Goal: Task Accomplishment & Management: Use online tool/utility

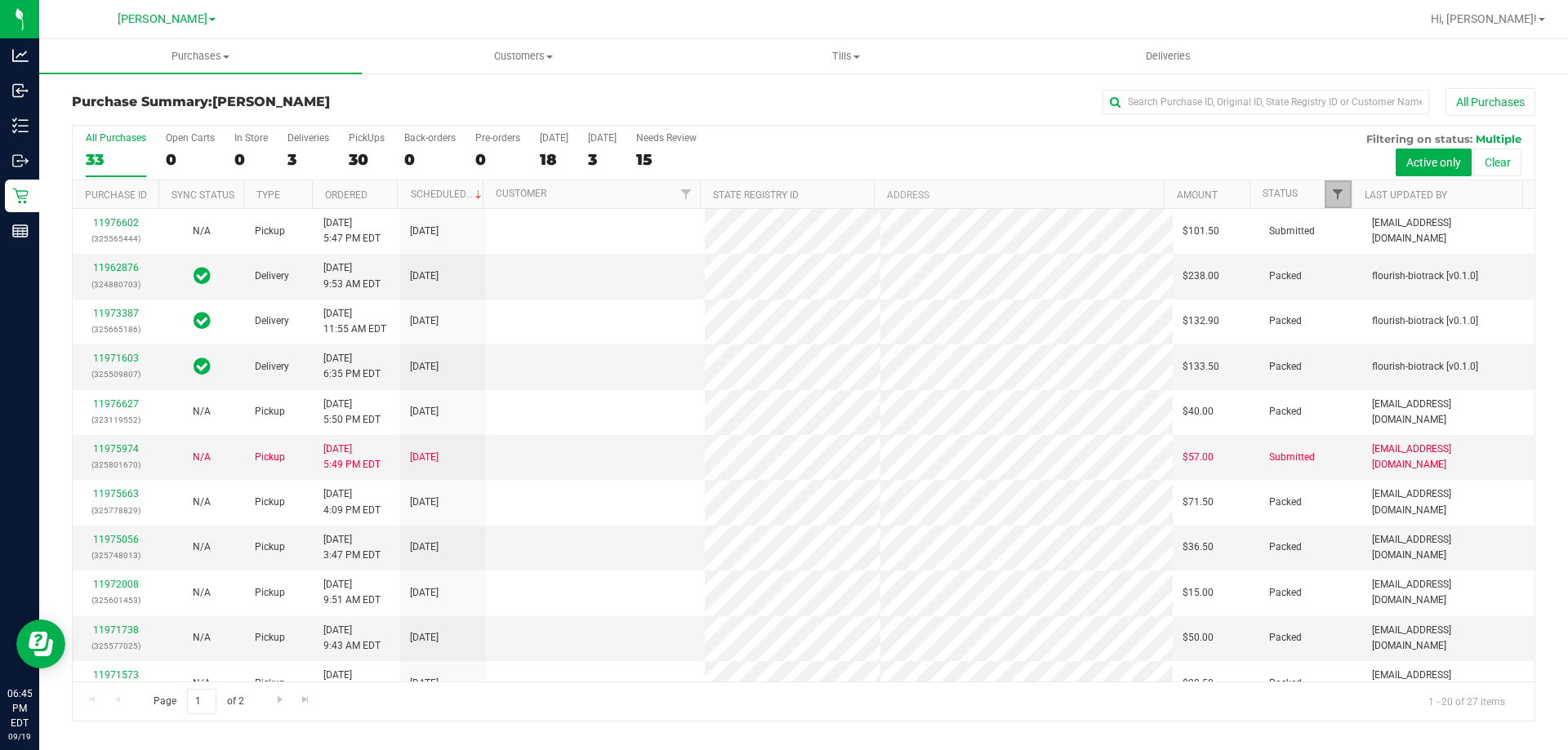
click at [1337, 195] on span "Filter" at bounding box center [1337, 194] width 13 height 13
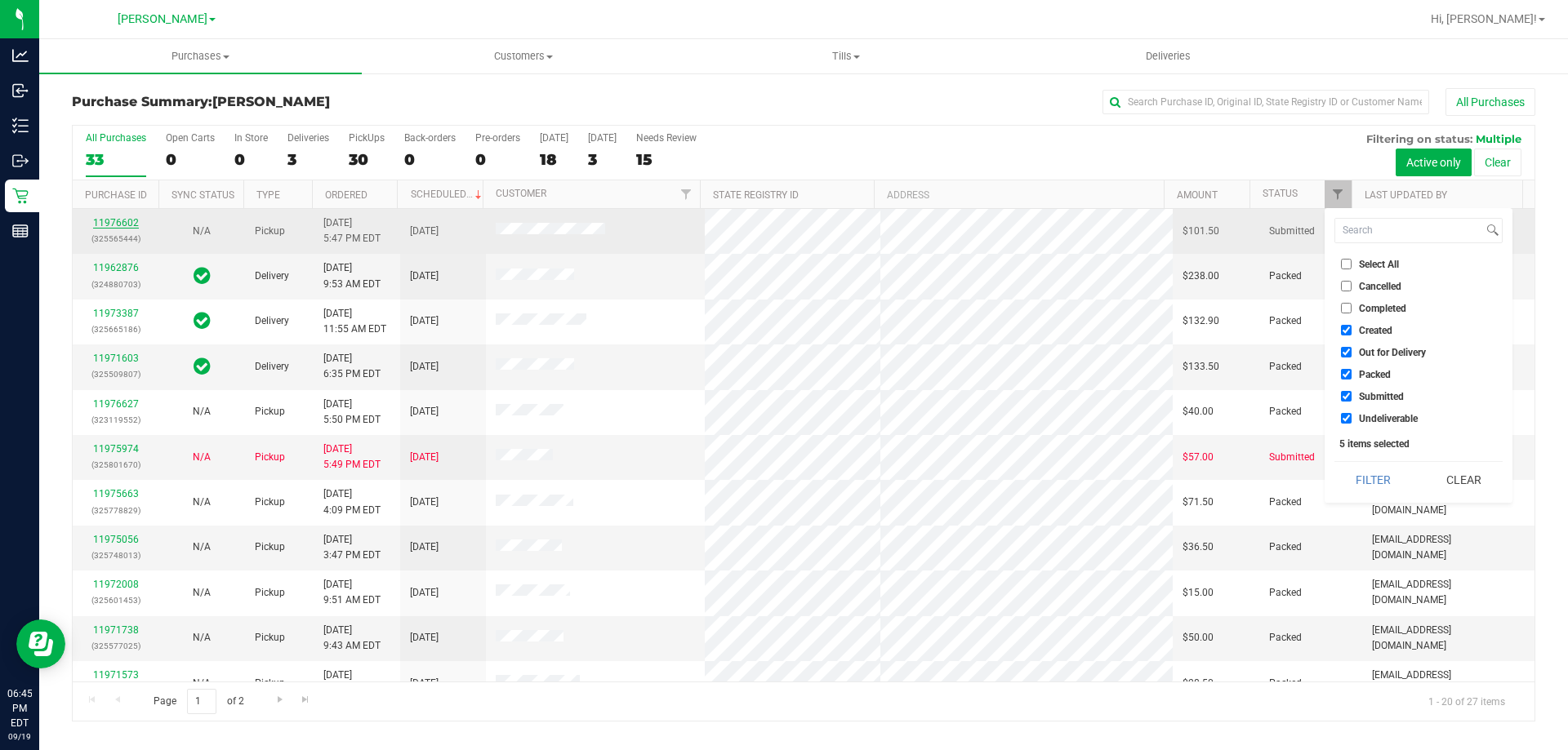
click at [106, 222] on link "11976602" at bounding box center [115, 223] width 45 height 12
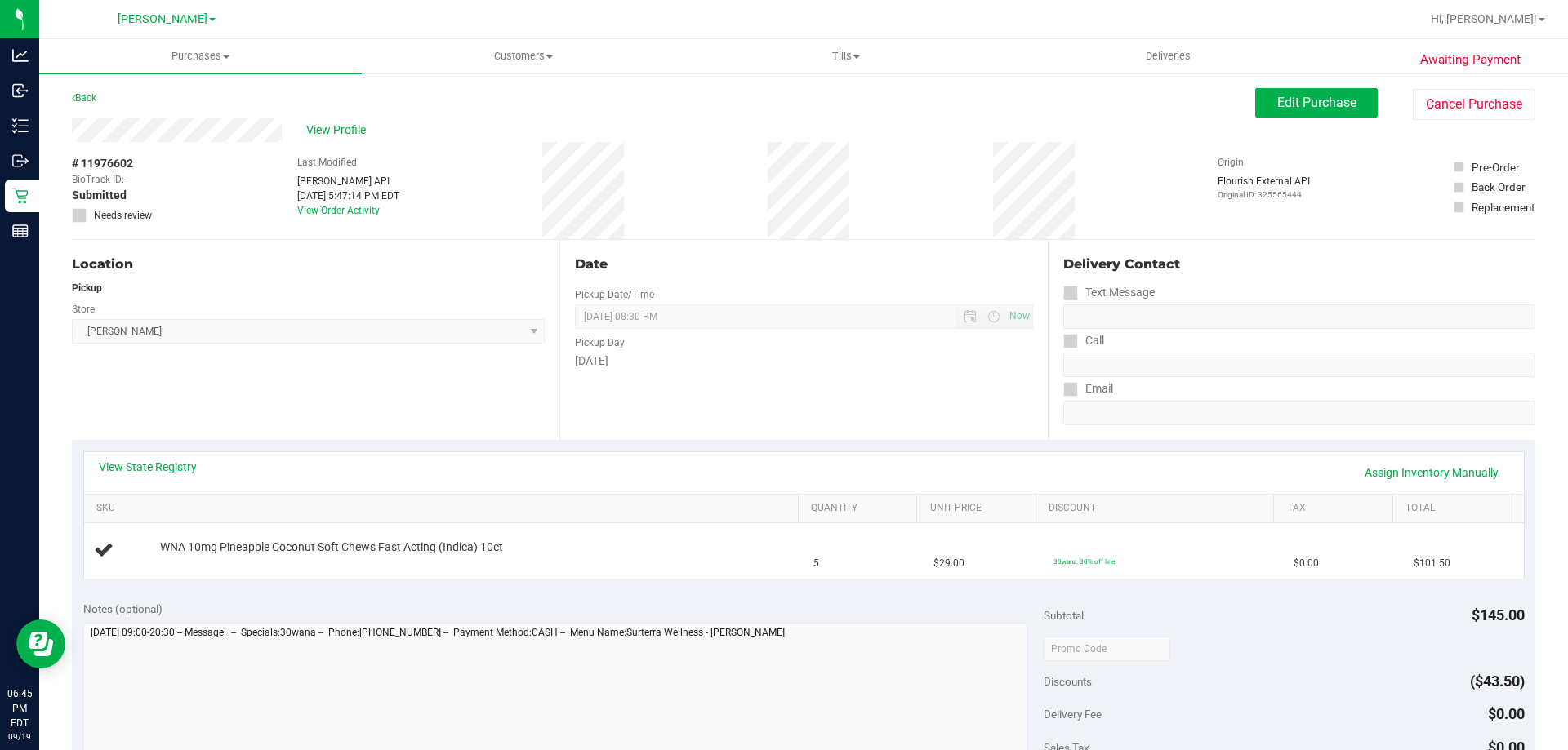
click at [317, 377] on div "Location Pickup Store [PERSON_NAME] Select Store [PERSON_NAME][GEOGRAPHIC_DATA]…" at bounding box center [315, 339] width 487 height 200
click at [167, 468] on link "View State Registry" at bounding box center [148, 467] width 98 height 16
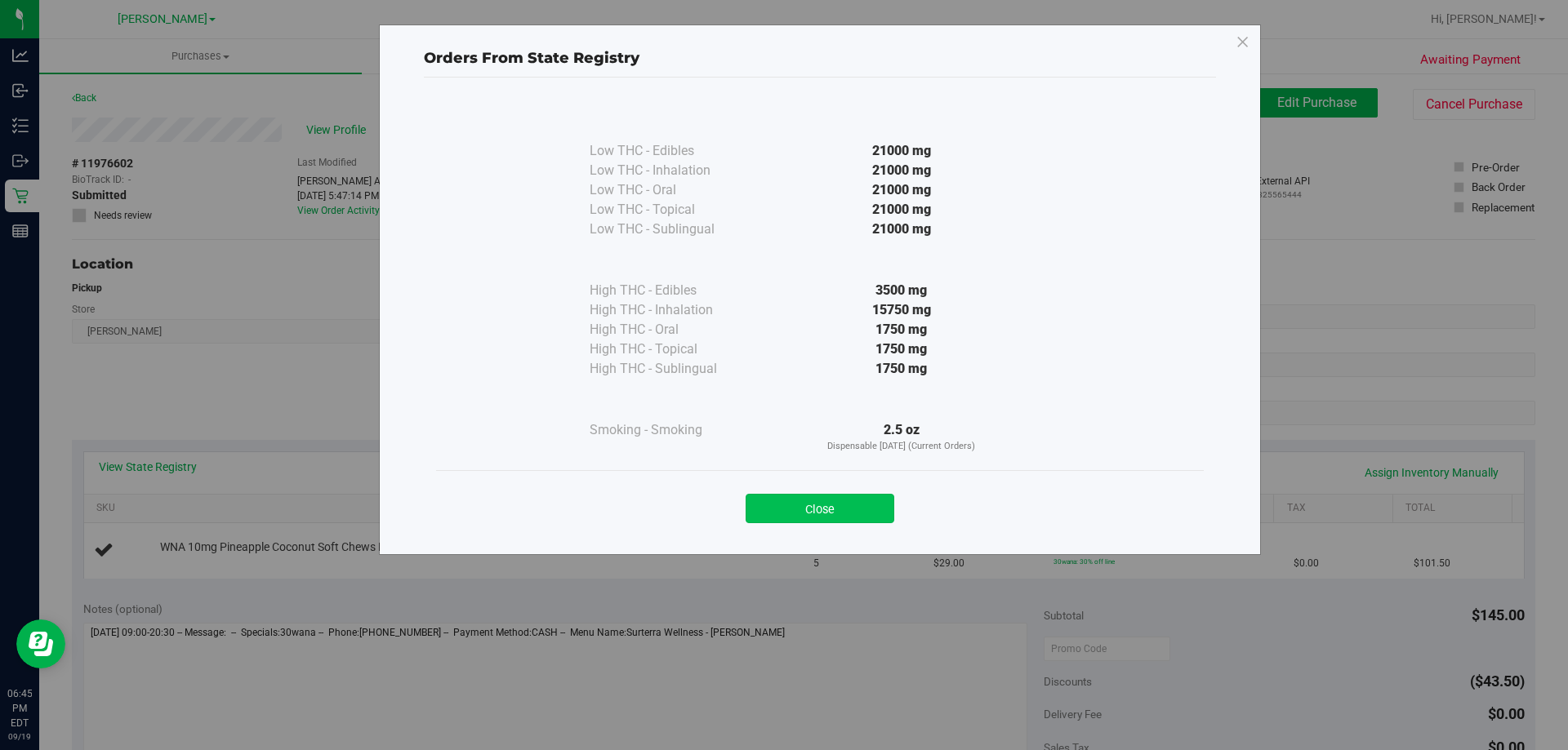
click at [793, 515] on button "Close" at bounding box center [820, 509] width 149 height 29
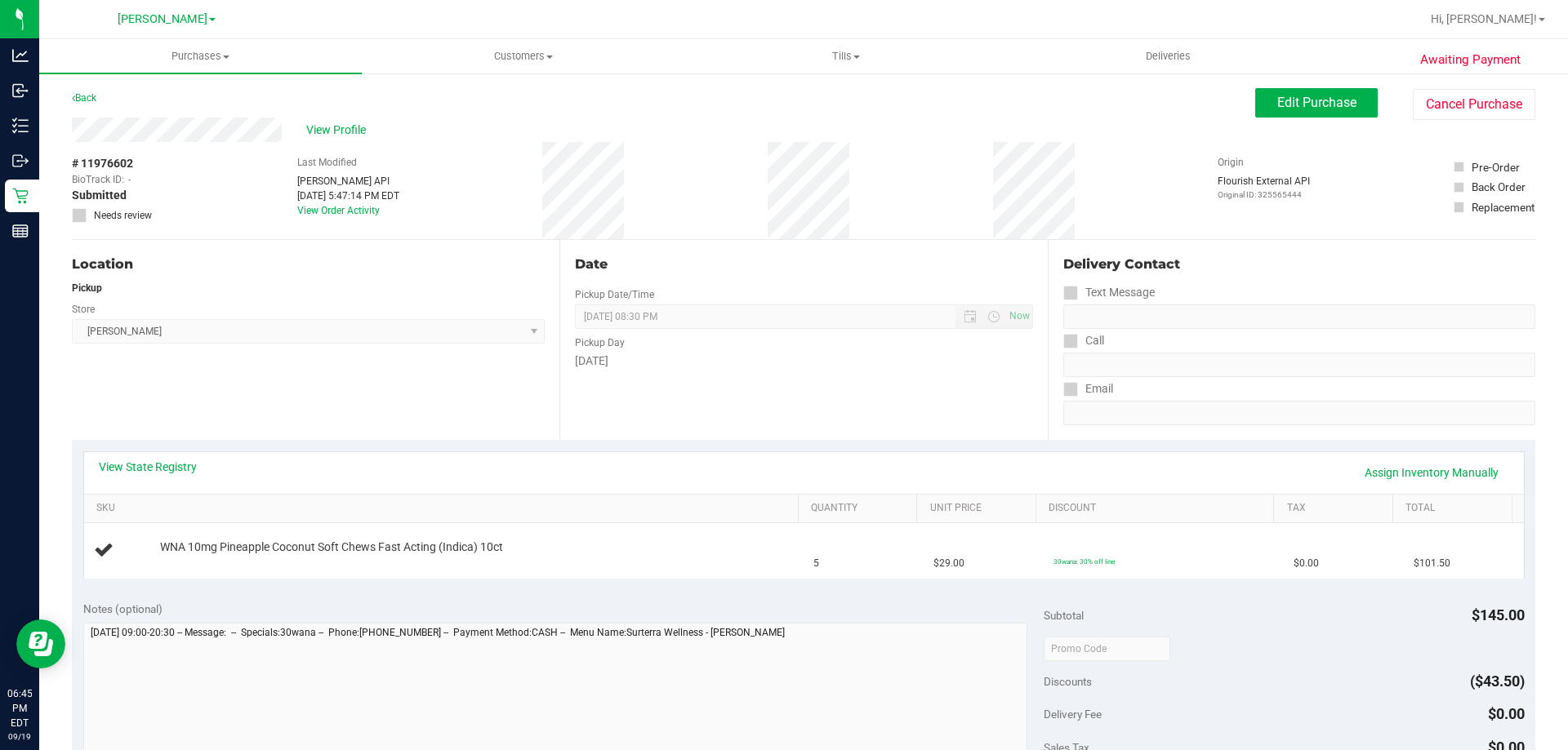
click at [409, 414] on div "Location Pickup Store [PERSON_NAME] Select Store [PERSON_NAME][GEOGRAPHIC_DATA]…" at bounding box center [315, 339] width 487 height 200
click at [410, 412] on div "Location Pickup Store [PERSON_NAME] Select Store [PERSON_NAME][GEOGRAPHIC_DATA]…" at bounding box center [315, 339] width 487 height 200
click at [508, 411] on div "Location Pickup Store [PERSON_NAME] Select Store [PERSON_NAME][GEOGRAPHIC_DATA]…" at bounding box center [315, 339] width 487 height 200
click at [352, 438] on div "Location Pickup Store [PERSON_NAME] Select Store [PERSON_NAME][GEOGRAPHIC_DATA]…" at bounding box center [315, 339] width 487 height 200
drag, startPoint x: 336, startPoint y: 428, endPoint x: 320, endPoint y: 412, distance: 22.6
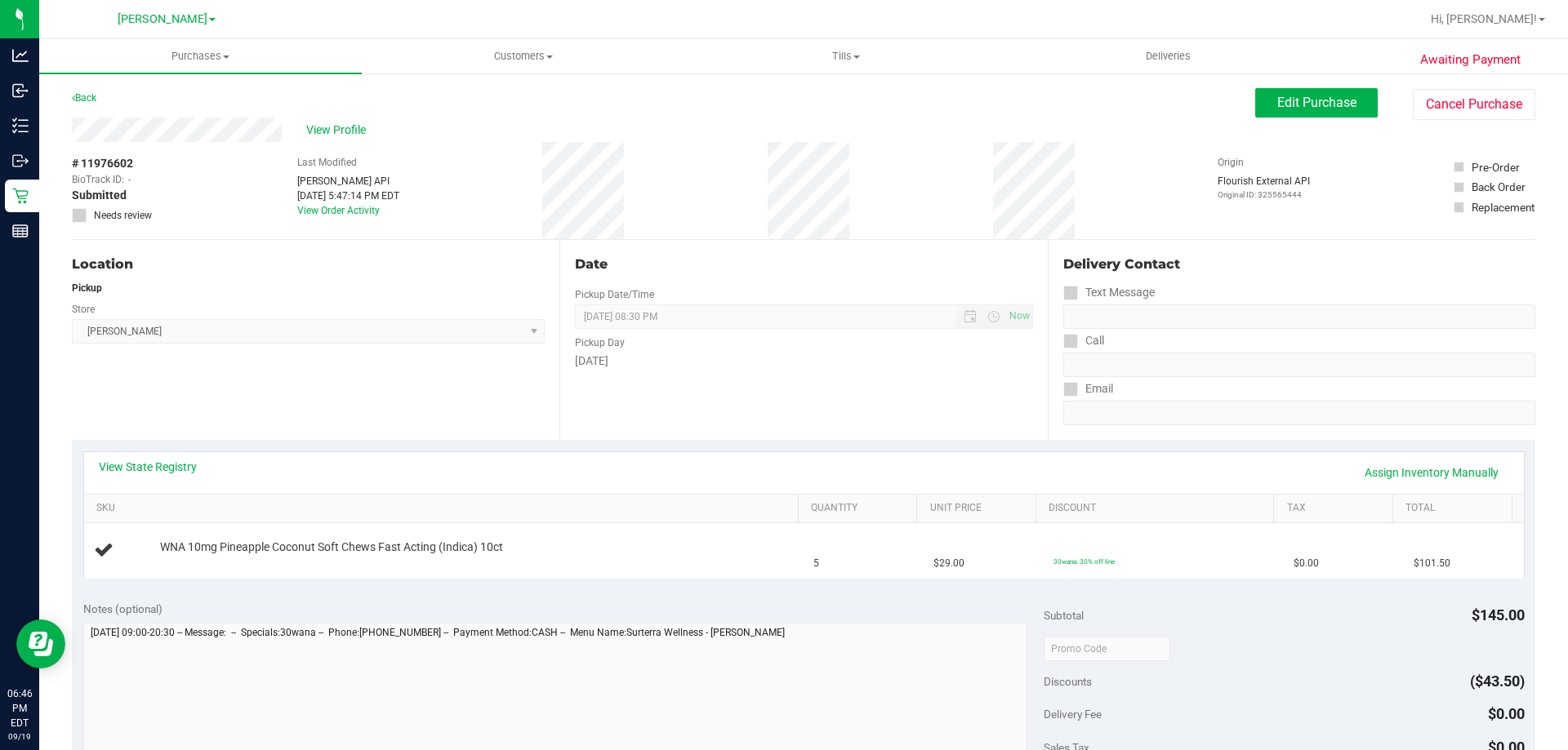
click at [331, 426] on div "Location Pickup Store [PERSON_NAME] Select Store [PERSON_NAME][GEOGRAPHIC_DATA]…" at bounding box center [315, 339] width 487 height 200
click at [236, 395] on div "Location Pickup Store [PERSON_NAME] Select Store [PERSON_NAME][GEOGRAPHIC_DATA]…" at bounding box center [315, 339] width 487 height 200
click at [250, 428] on div "Location Pickup Store [PERSON_NAME] Select Store [PERSON_NAME][GEOGRAPHIC_DATA]…" at bounding box center [315, 339] width 487 height 200
click at [392, 412] on div "Location Pickup Store [PERSON_NAME] Select Store [PERSON_NAME][GEOGRAPHIC_DATA]…" at bounding box center [315, 339] width 487 height 200
click at [391, 412] on div "Location Pickup Store [PERSON_NAME] Select Store [PERSON_NAME][GEOGRAPHIC_DATA]…" at bounding box center [315, 339] width 487 height 200
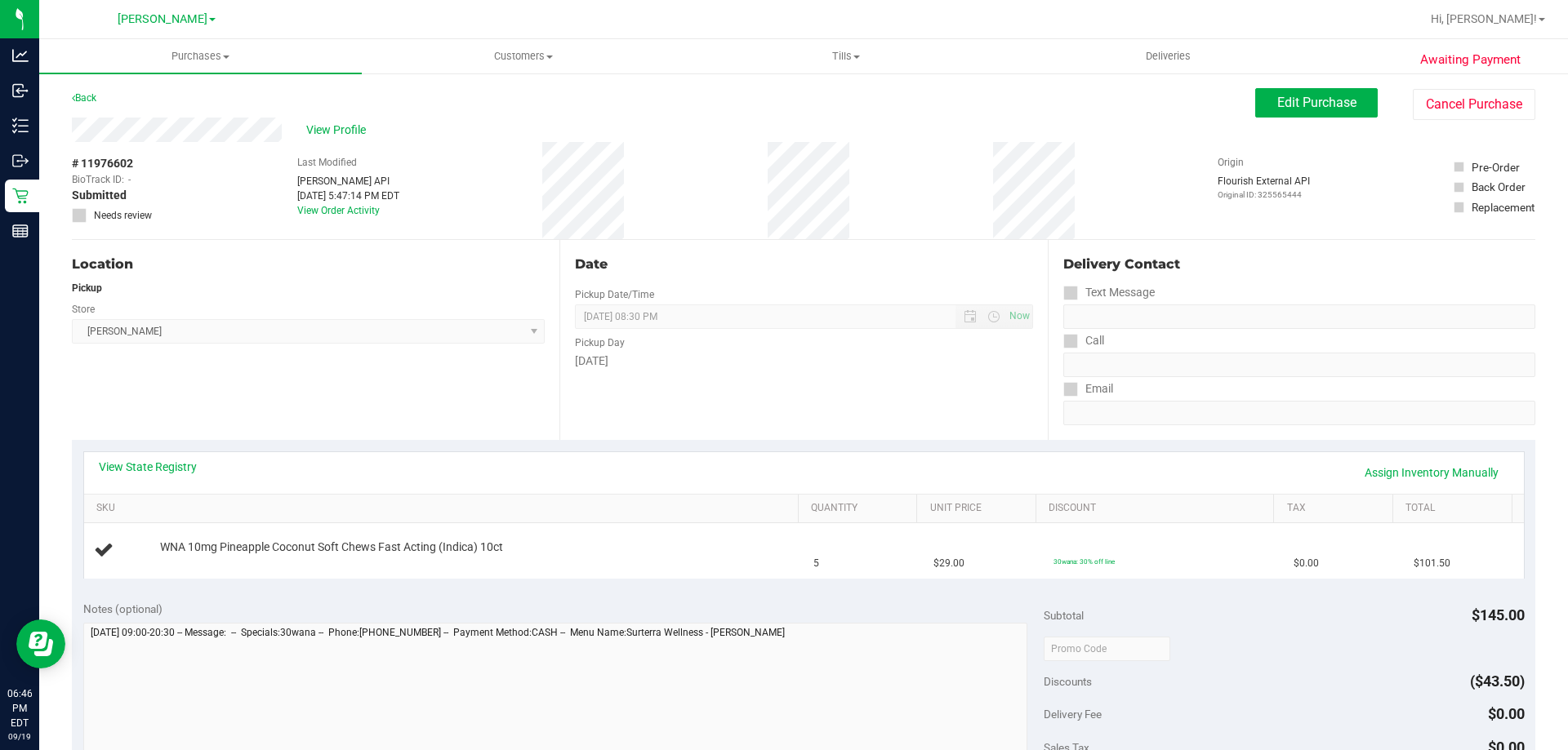
click at [391, 393] on div "Location Pickup Store [PERSON_NAME] Select Store [PERSON_NAME][GEOGRAPHIC_DATA]…" at bounding box center [315, 339] width 487 height 200
click at [265, 437] on div "Location Pickup Store [PERSON_NAME] Select Store [PERSON_NAME][GEOGRAPHIC_DATA]…" at bounding box center [315, 339] width 487 height 200
drag, startPoint x: 257, startPoint y: 407, endPoint x: 182, endPoint y: 390, distance: 76.9
click at [257, 408] on div "Location Pickup Store [PERSON_NAME] Select Store [PERSON_NAME][GEOGRAPHIC_DATA]…" at bounding box center [315, 339] width 487 height 200
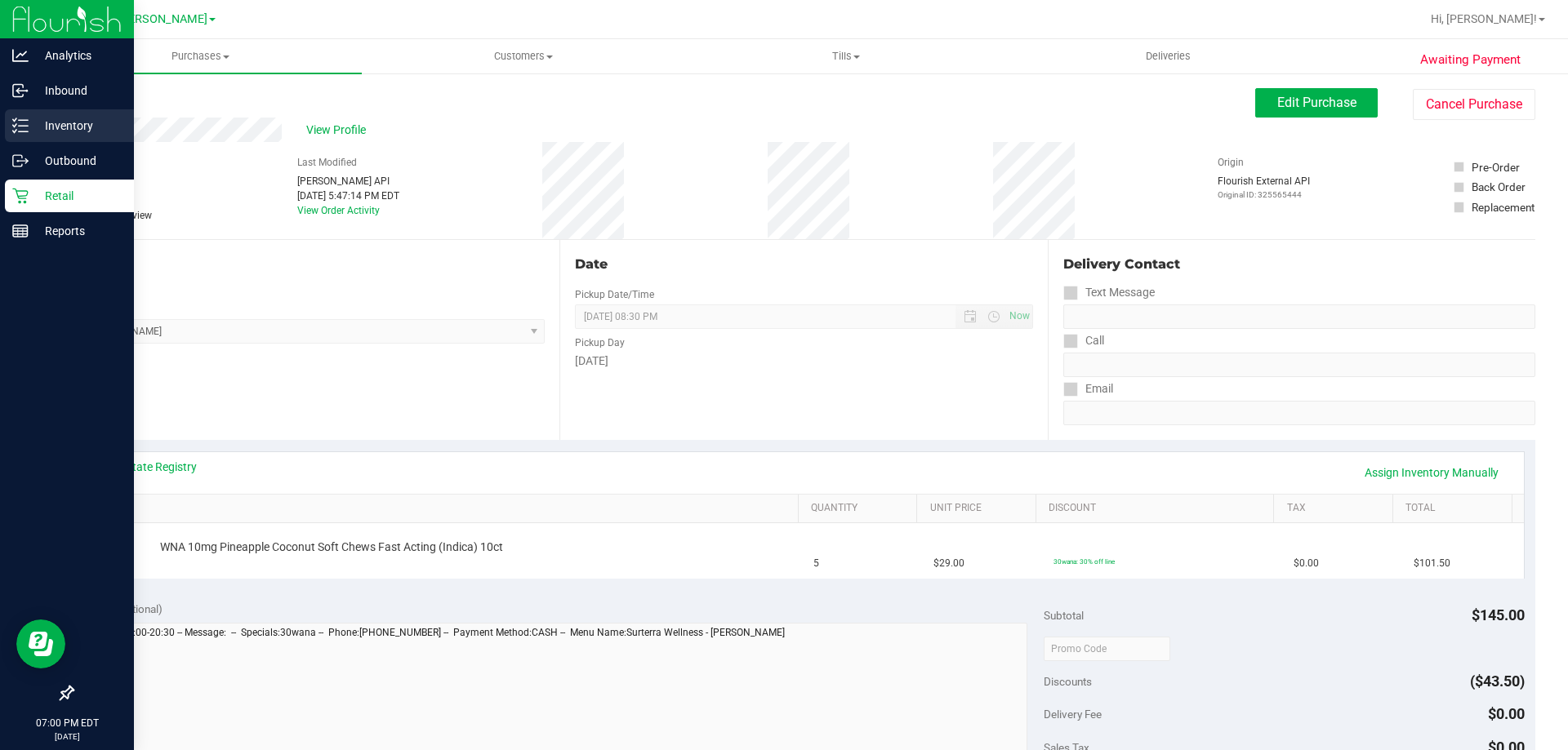
click at [36, 126] on p "Inventory" at bounding box center [78, 126] width 98 height 20
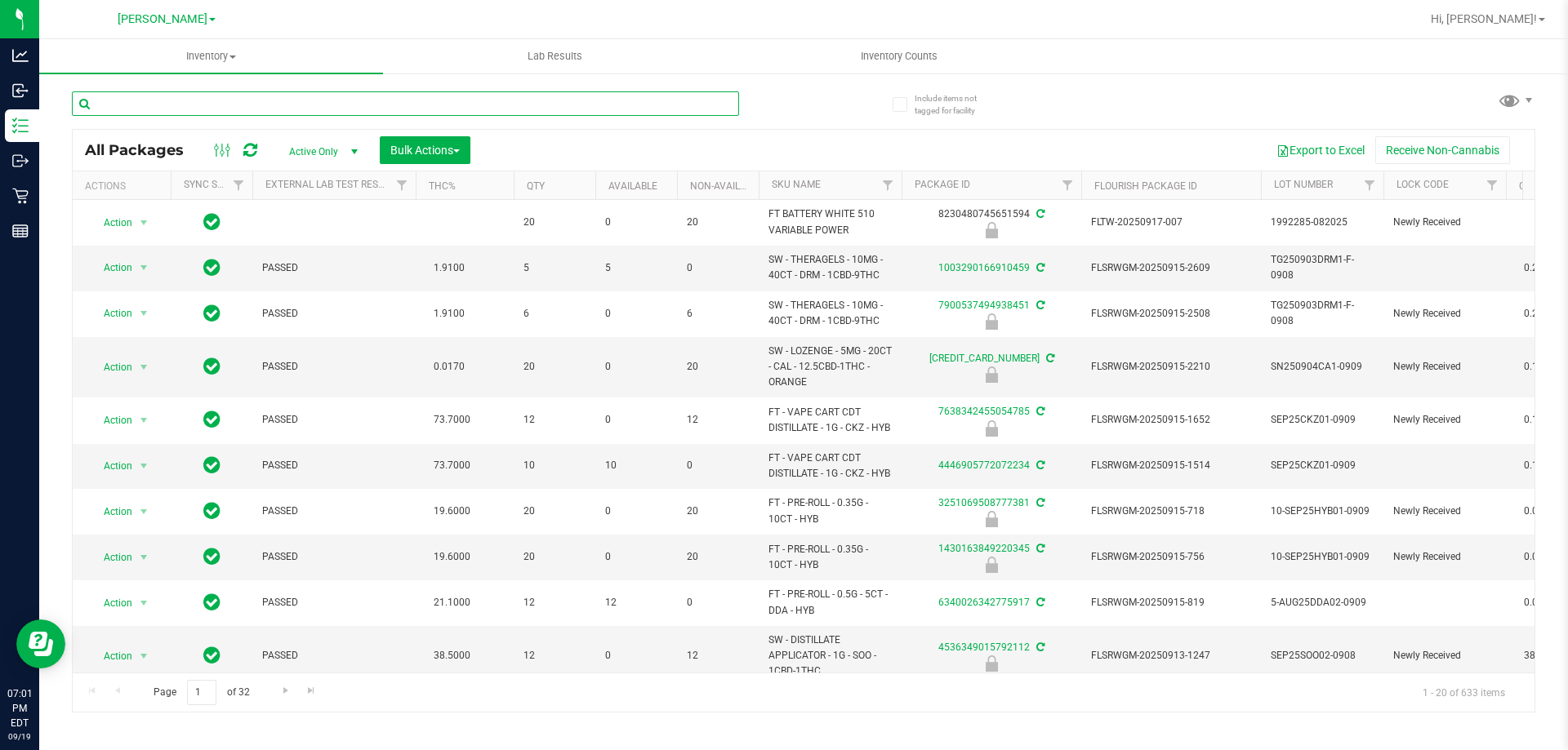
click at [165, 94] on input "text" at bounding box center [405, 103] width 667 height 24
click at [159, 108] on input "text" at bounding box center [405, 103] width 667 height 24
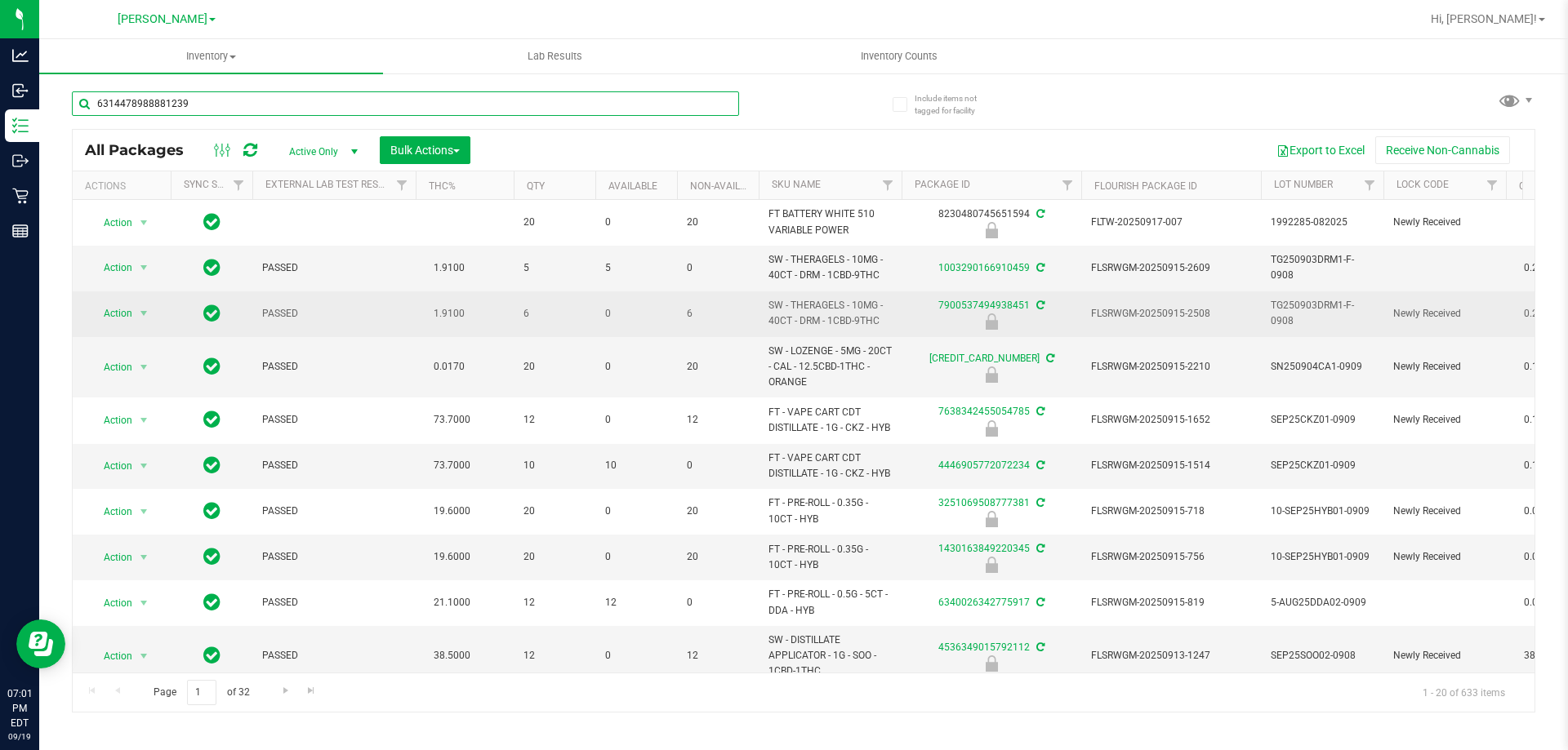
type input "6314478988881239"
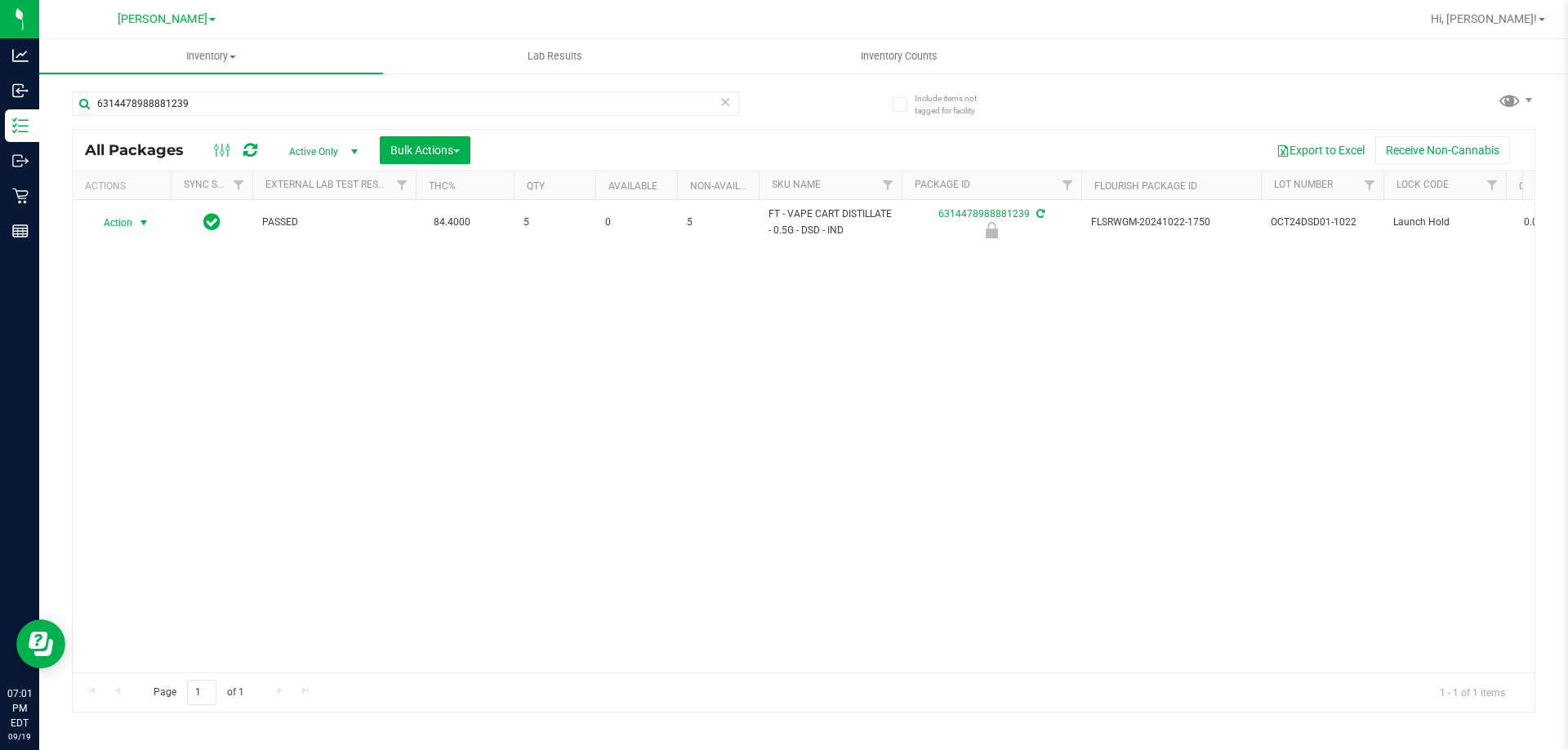
click at [123, 225] on span "Action" at bounding box center [110, 223] width 44 height 23
click at [122, 404] on li "Unlock package" at bounding box center [142, 416] width 104 height 24
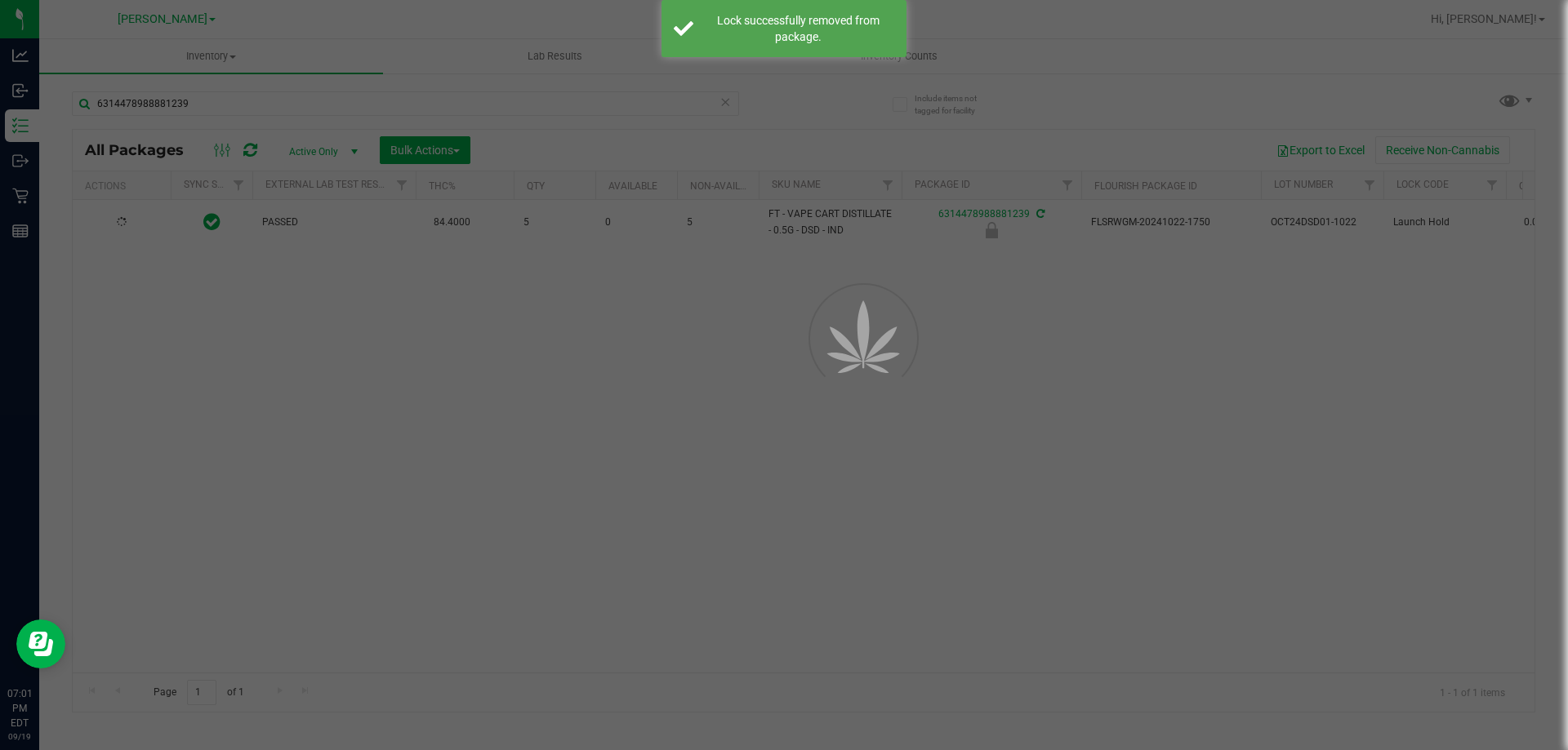
click at [289, 383] on div at bounding box center [784, 375] width 1568 height 750
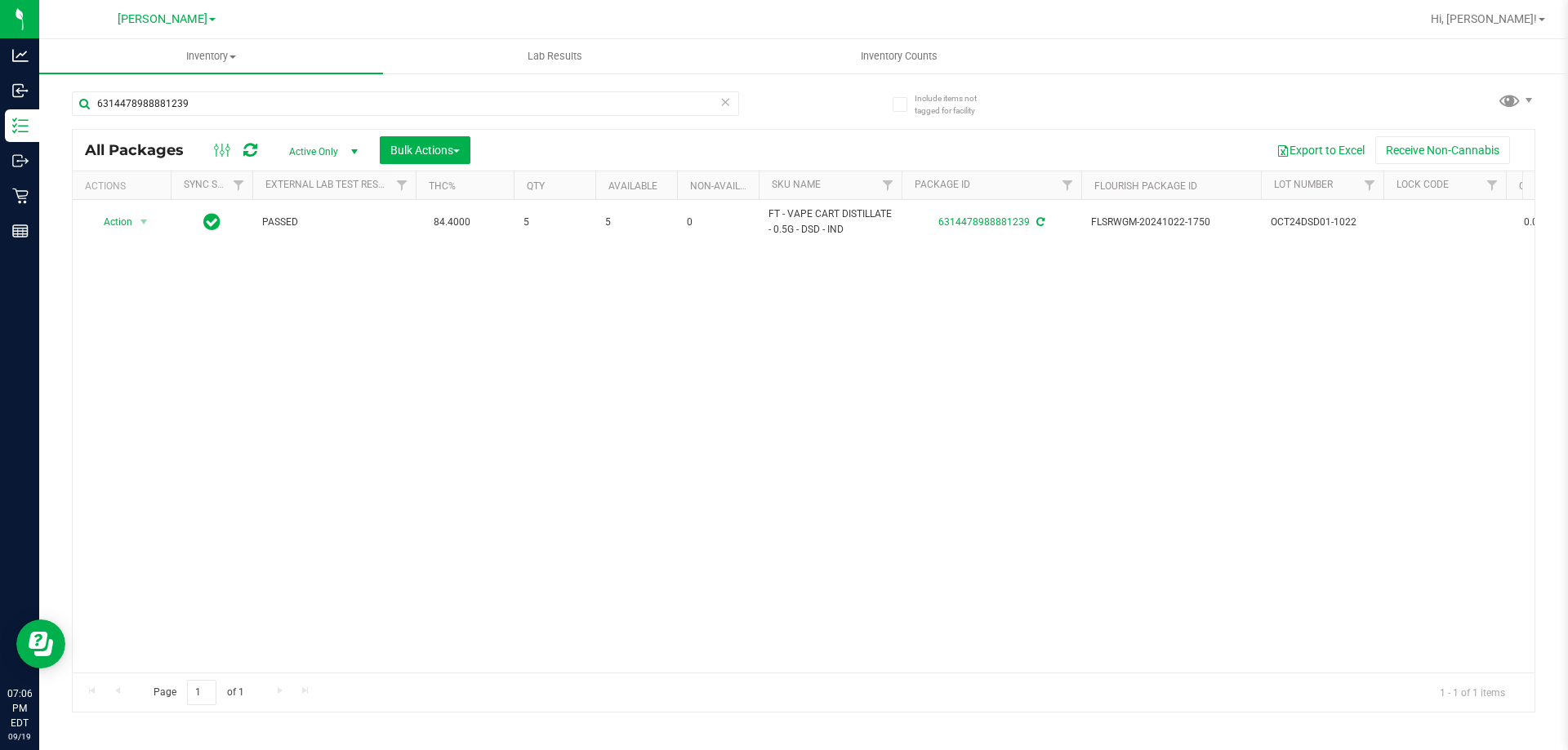
click at [283, 432] on div "Action Action Adjust qty Create package Edit attributes Global inventory Locate…" at bounding box center [804, 436] width 1462 height 473
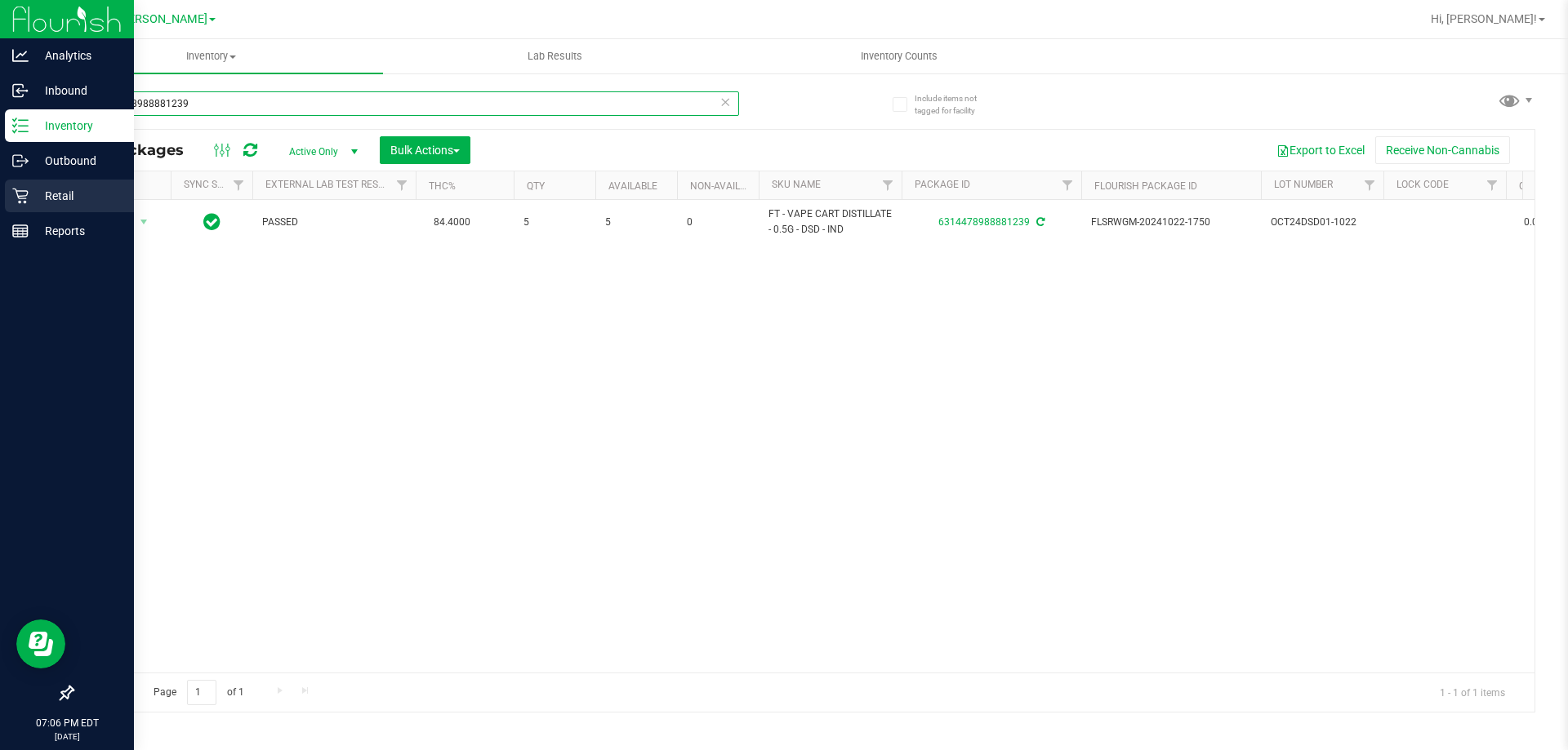
drag, startPoint x: 203, startPoint y: 99, endPoint x: 48, endPoint y: 187, distance: 178.2
click at [12, 112] on div "Analytics Inbound Inventory Outbound Retail Reports 07:06 PM EDT [DATE] 09/19 […" at bounding box center [784, 375] width 1568 height 750
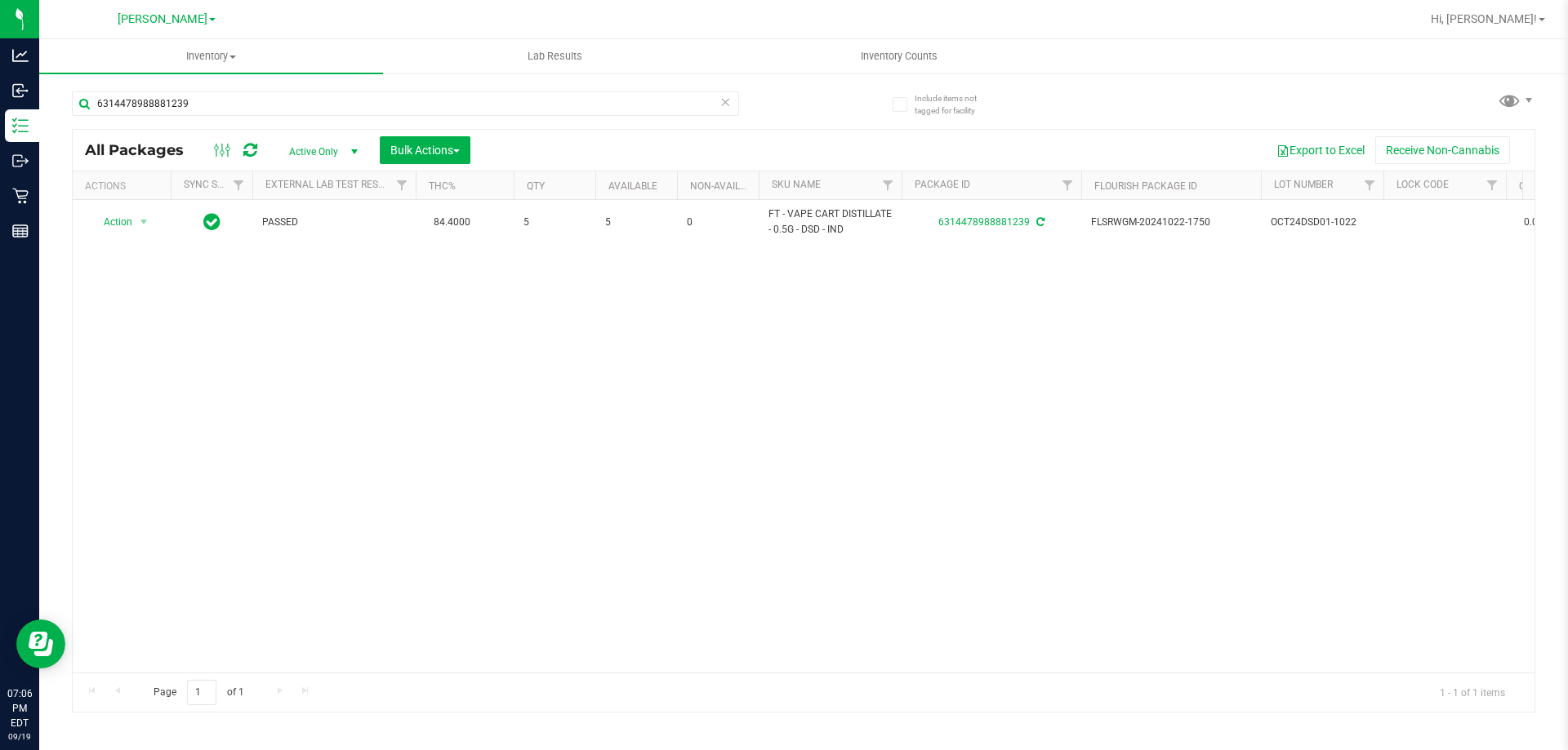
click at [429, 408] on div "Action Action Adjust qty Create package Edit attributes Global inventory Locate…" at bounding box center [804, 436] width 1462 height 473
